Goal: Task Accomplishment & Management: Manage account settings

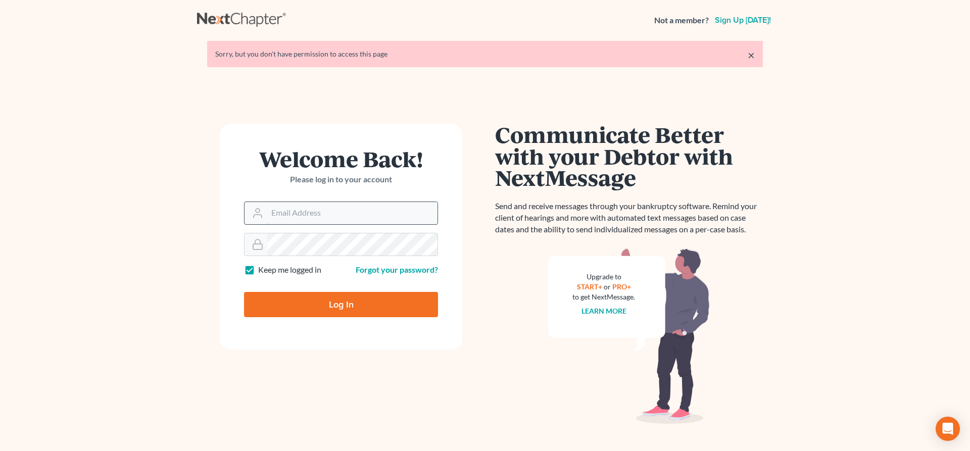
type input "lrubin@pennlawyer.com"
type input "Thinking..."
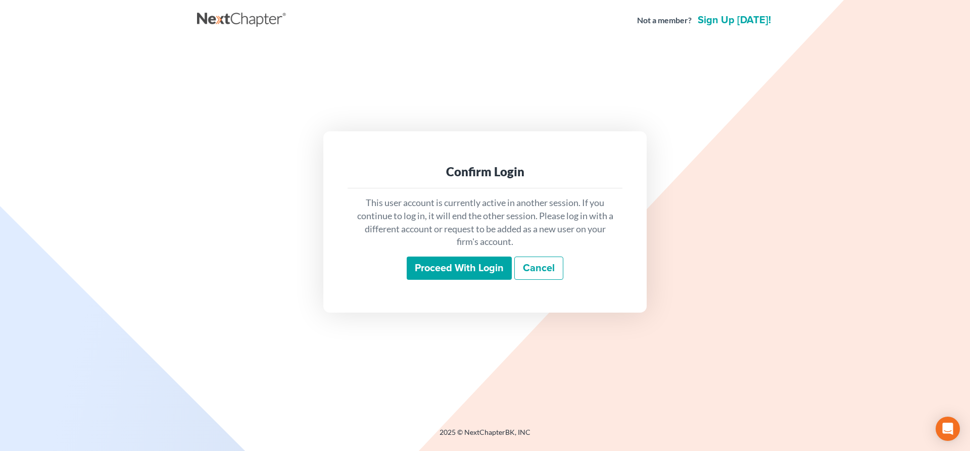
click at [455, 271] on input "Proceed with login" at bounding box center [459, 268] width 105 height 23
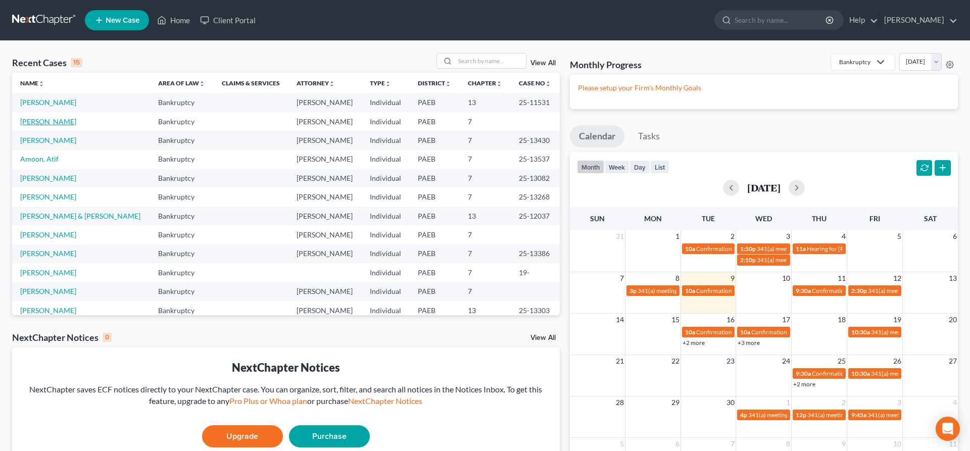
click at [45, 119] on link "Umile, Natalie" at bounding box center [48, 121] width 56 height 9
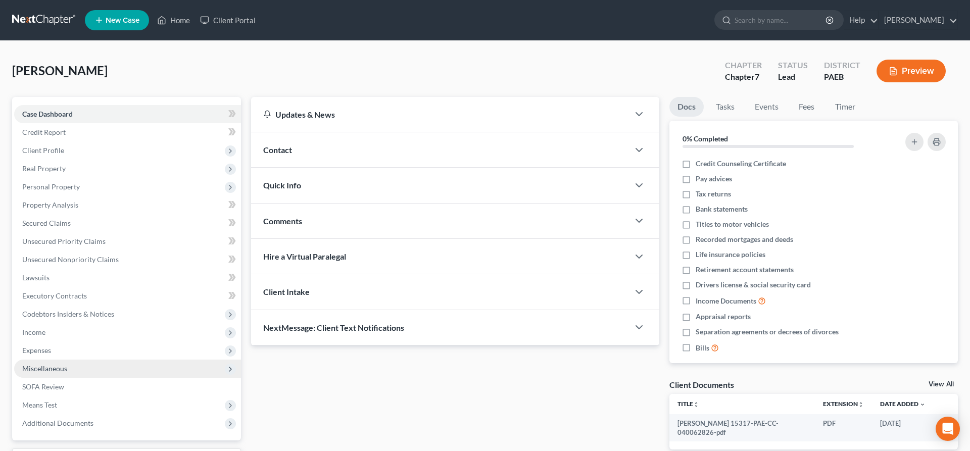
scroll to position [85, 0]
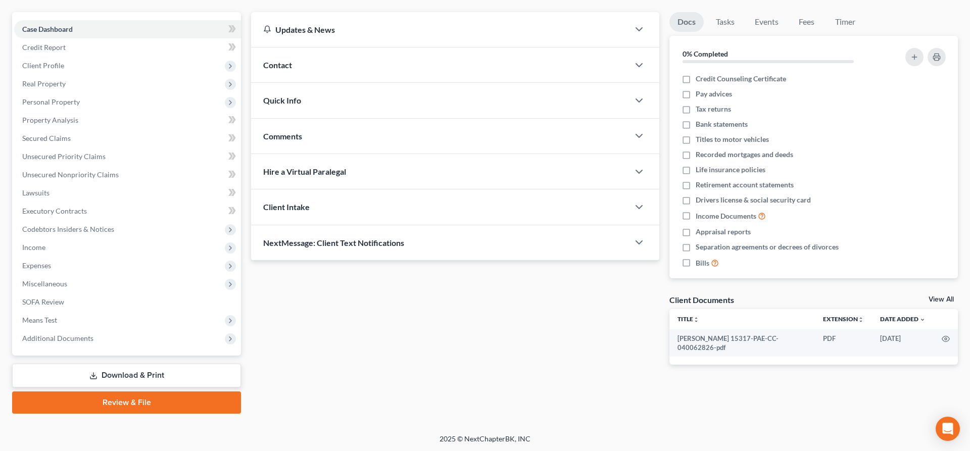
click at [176, 371] on link "Download & Print" at bounding box center [126, 376] width 229 height 24
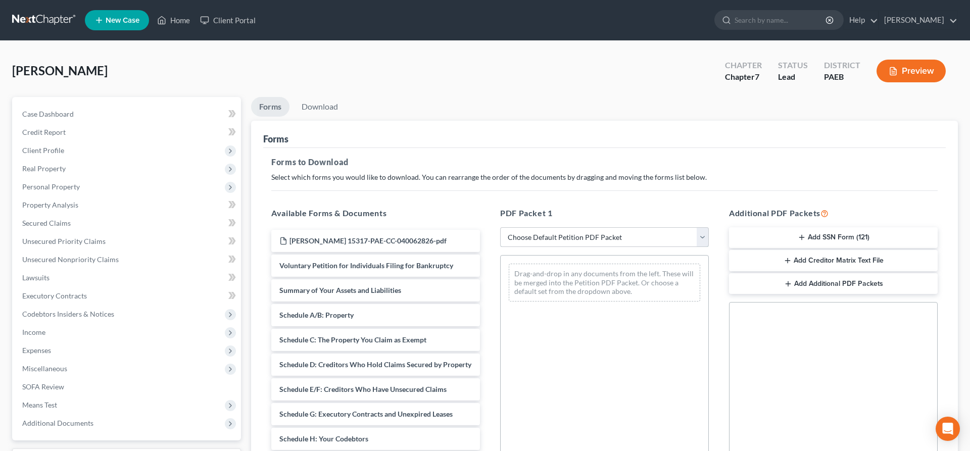
click at [500, 227] on select "Choose Default Petition PDF Packet Complete Bankruptcy Petition (all forms and …" at bounding box center [604, 237] width 209 height 20
click option "Signature Pages Only" at bounding box center [0, 0] width 0 height 0
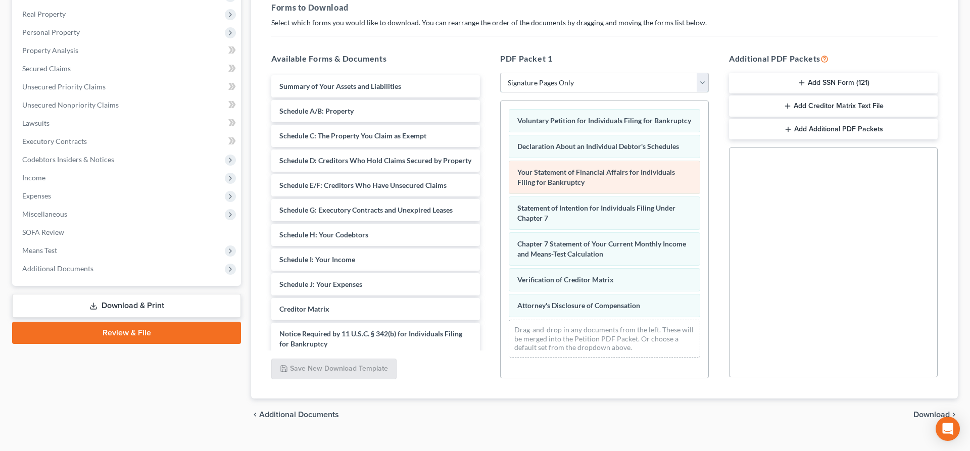
scroll to position [172, 0]
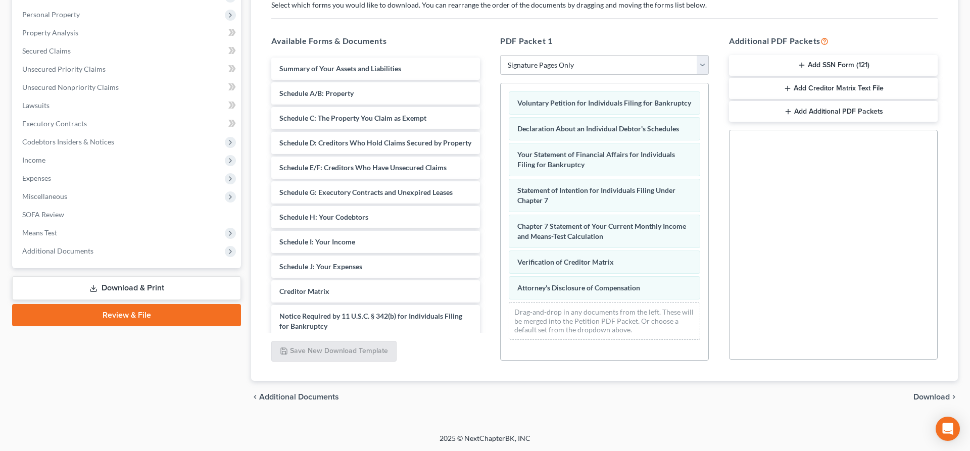
click at [500, 55] on select "Choose Default Petition PDF Packet Complete Bankruptcy Petition (all forms and …" at bounding box center [604, 65] width 209 height 20
select select "4"
click option "lsr no SSN" at bounding box center [0, 0] width 0 height 0
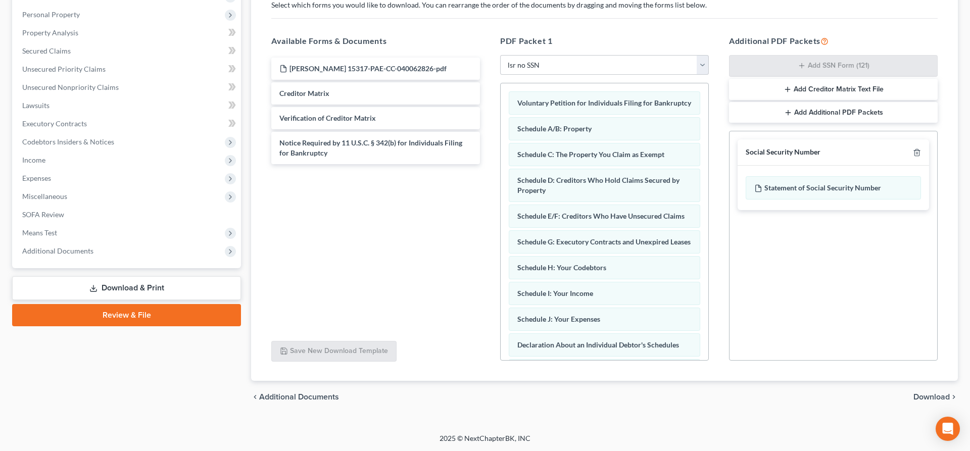
click at [935, 398] on span "Download" at bounding box center [932, 397] width 36 height 8
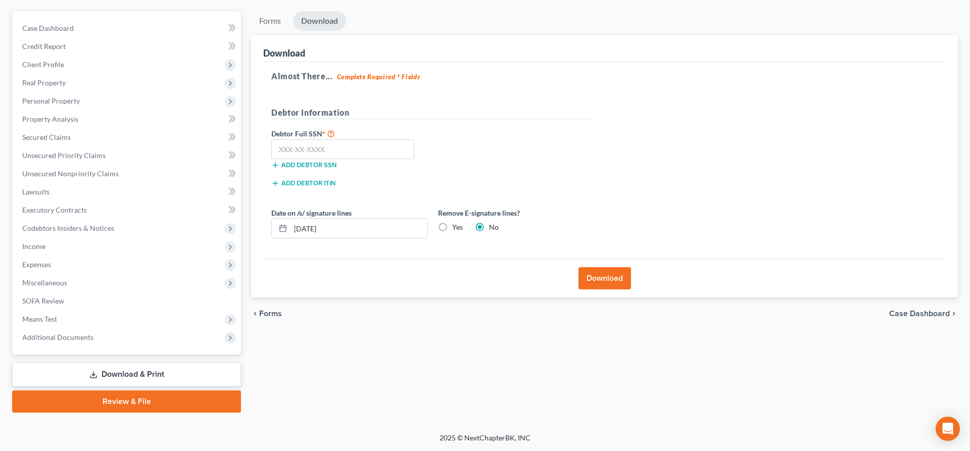
scroll to position [85, 0]
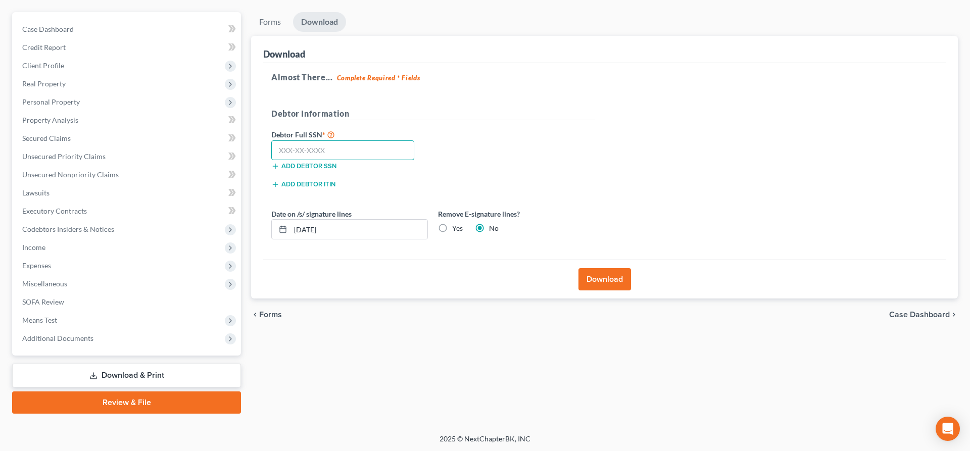
click at [289, 149] on input "text" at bounding box center [342, 150] width 143 height 20
type input "202-58-4021"
click at [614, 272] on button "Download" at bounding box center [605, 279] width 53 height 22
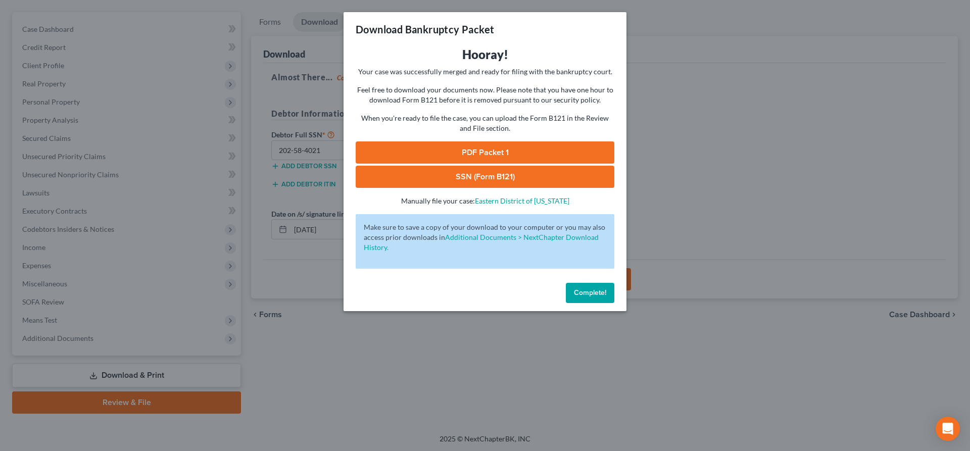
click at [485, 151] on link "PDF Packet 1" at bounding box center [485, 152] width 259 height 22
click at [475, 173] on link "SSN (Form B121)" at bounding box center [485, 177] width 259 height 22
click at [596, 290] on span "Complete!" at bounding box center [590, 293] width 32 height 9
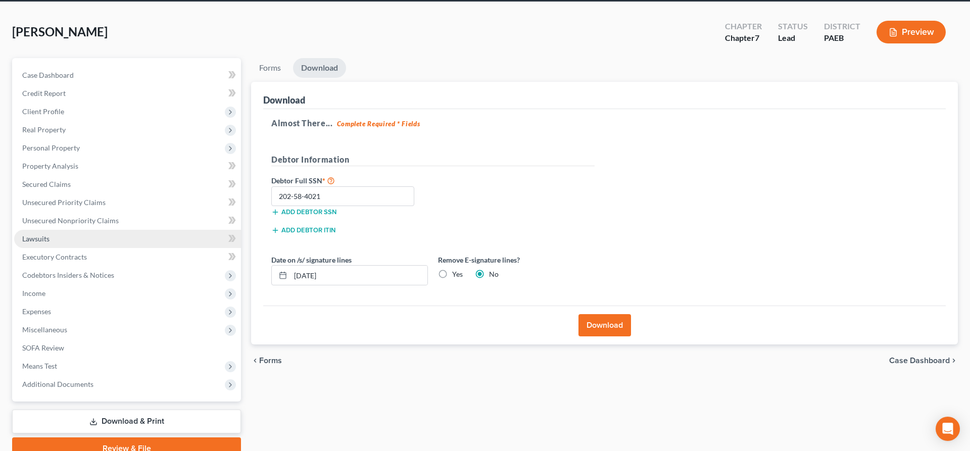
scroll to position [0, 0]
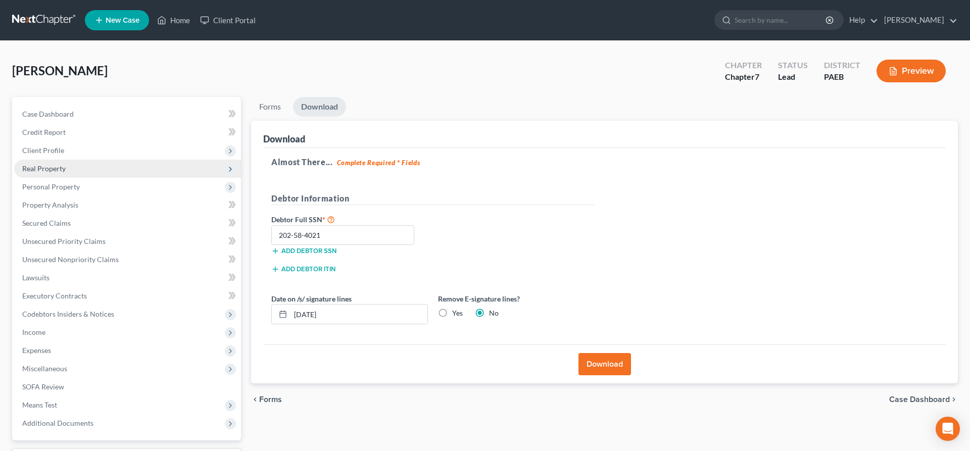
click at [41, 169] on span "Real Property" at bounding box center [43, 168] width 43 height 9
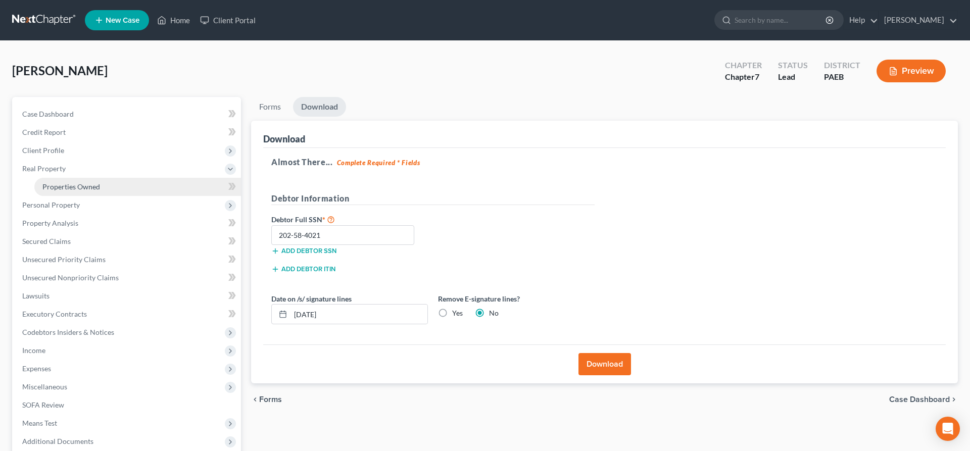
click at [56, 188] on span "Properties Owned" at bounding box center [71, 186] width 58 height 9
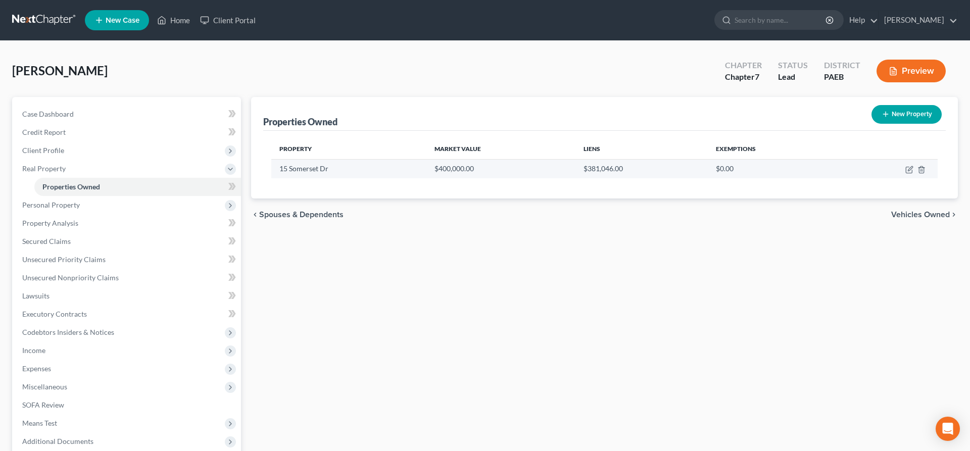
click at [907, 174] on td at bounding box center [890, 168] width 97 height 19
click at [907, 169] on icon "button" at bounding box center [909, 170] width 8 height 8
select select "39"
select select "0"
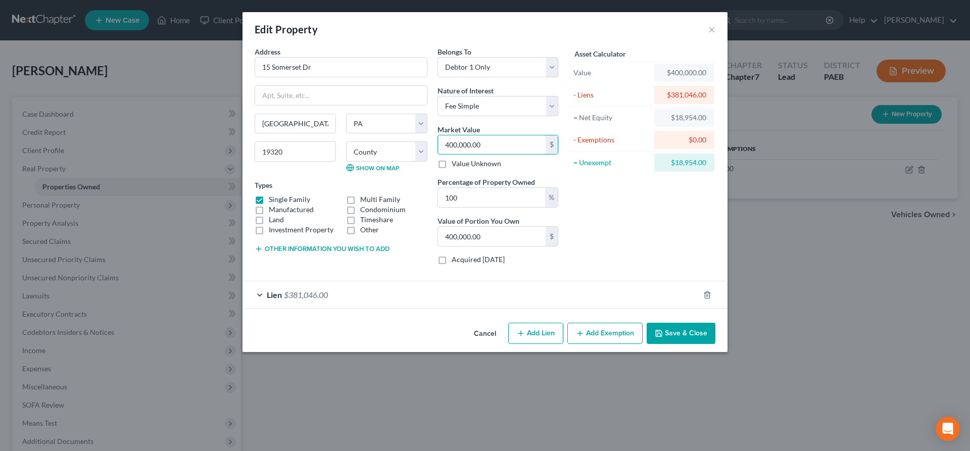
drag, startPoint x: 421, startPoint y: 137, endPoint x: 216, endPoint y: 151, distance: 205.6
click at [438, 151] on input "400,000.00" at bounding box center [492, 144] width 108 height 19
type input "00,000.00"
type input "0"
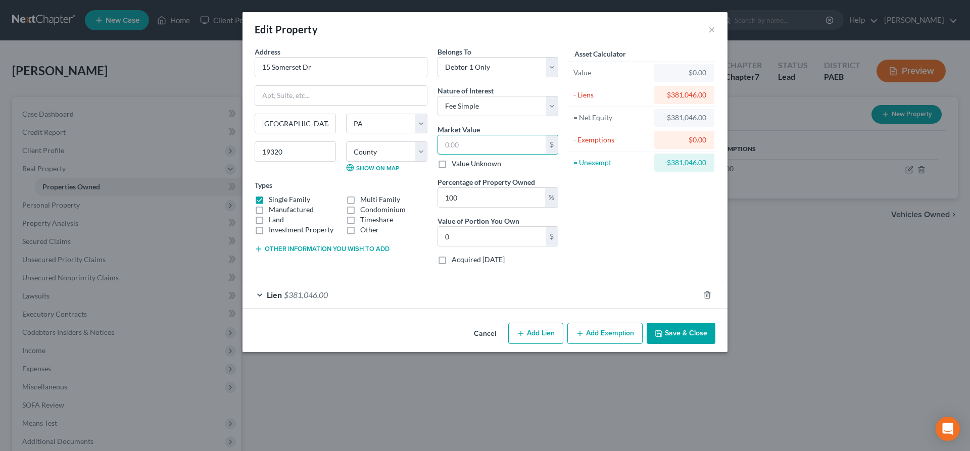
type input "4"
type input "4.00"
type input "42"
type input "42.00"
type input "420"
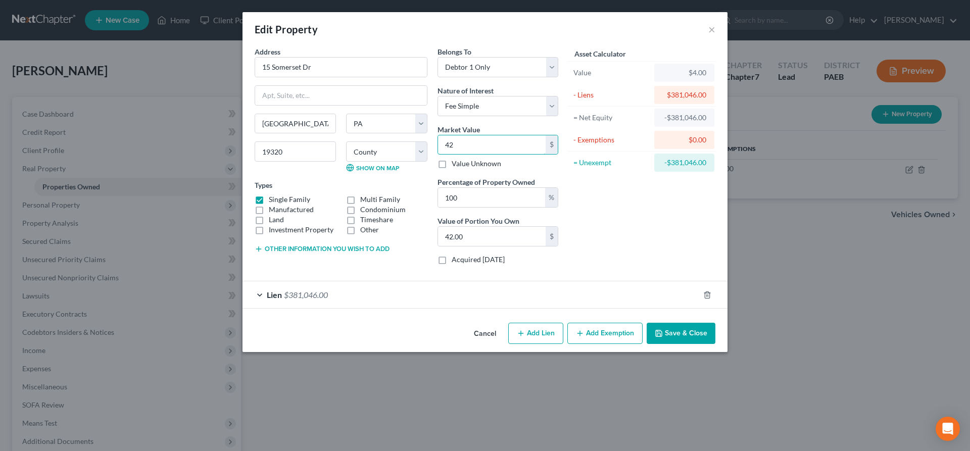
type input "420.00"
type input "4200"
type input "4,200.00"
type input "4,2000"
type input "42,000.00"
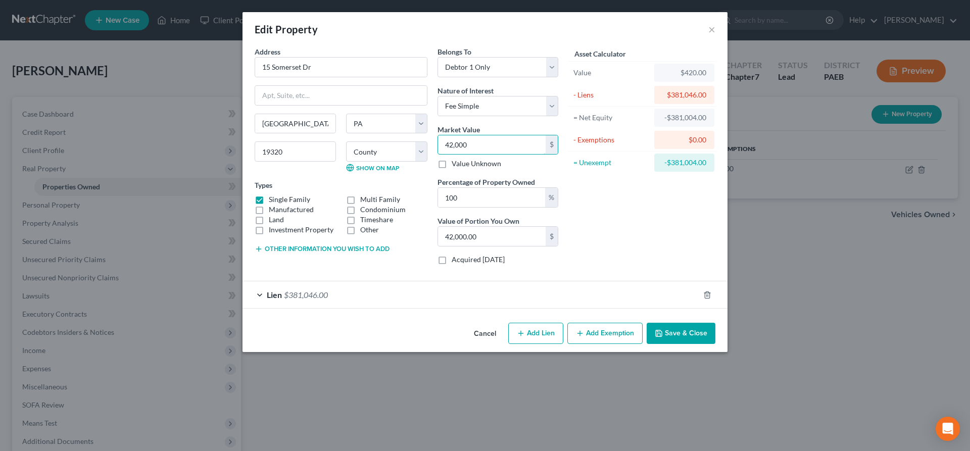
type input "42,0000"
type input "420,000.00"
type input "420,000"
click at [486, 196] on input "100" at bounding box center [491, 197] width 107 height 19
click at [678, 331] on button "Save & Close" at bounding box center [681, 333] width 69 height 21
